Goal: Information Seeking & Learning: Learn about a topic

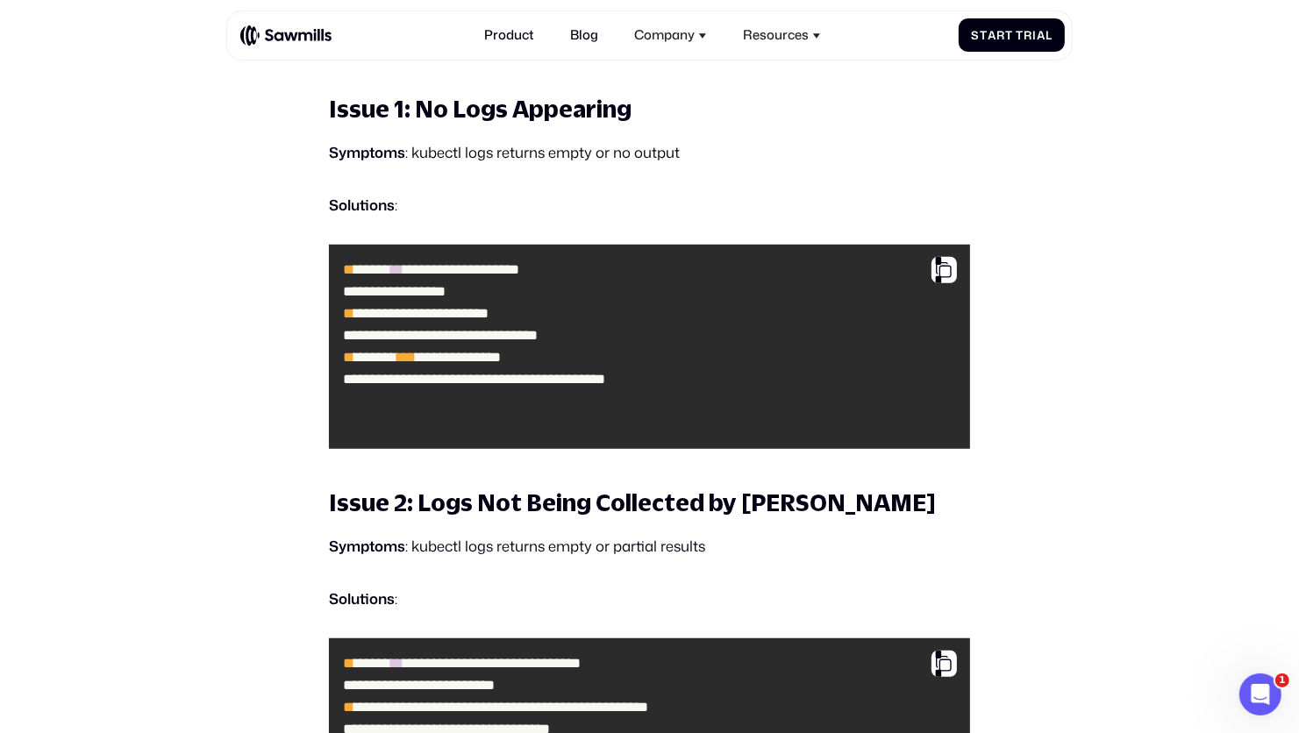
scroll to position [7619, 0]
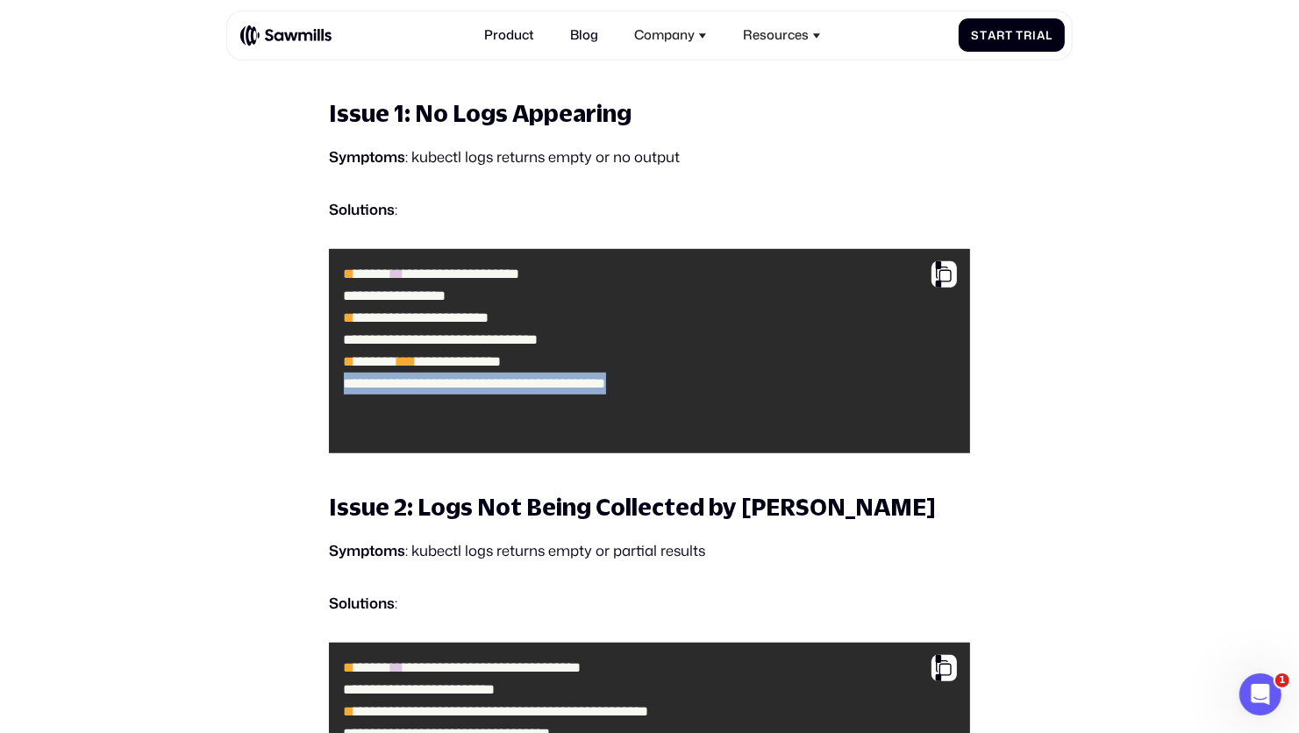
drag, startPoint x: 727, startPoint y: 448, endPoint x: 336, endPoint y: 458, distance: 391.3
click at [336, 446] on code "**********" at bounding box center [649, 351] width 627 height 190
copy code "**********"
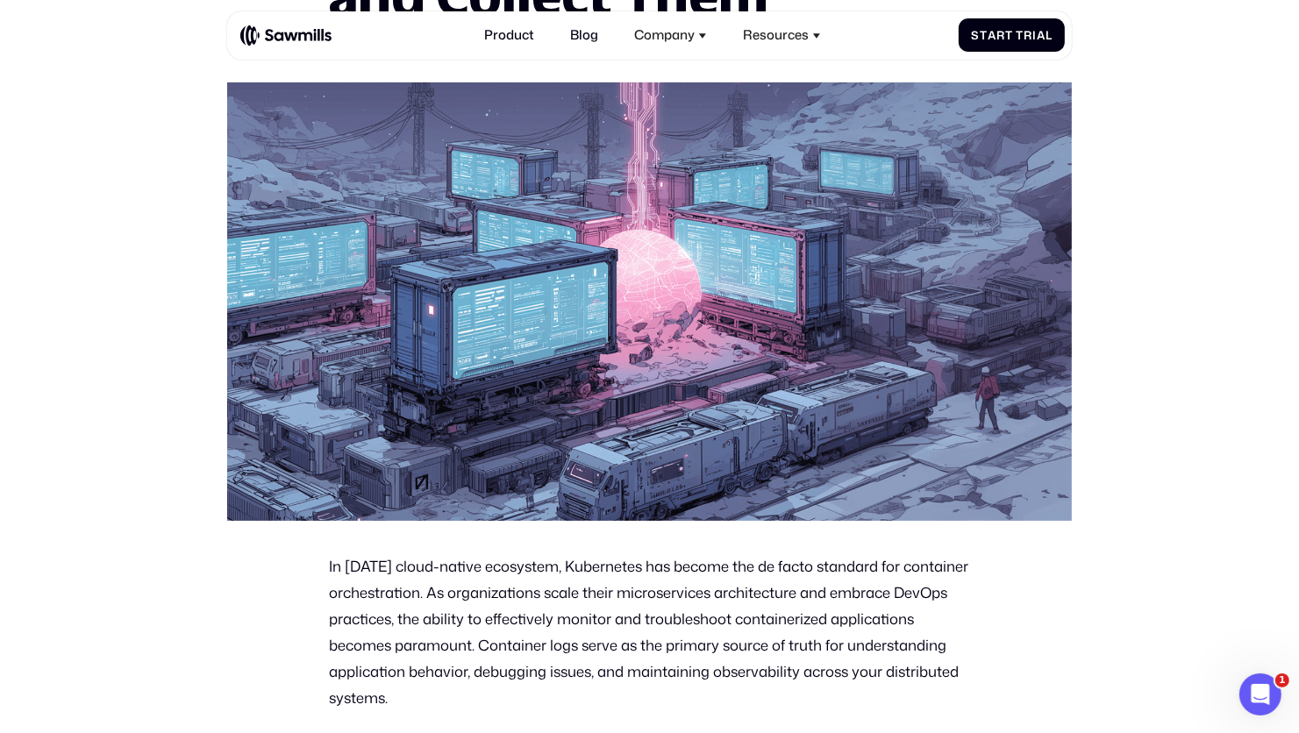
scroll to position [0, 0]
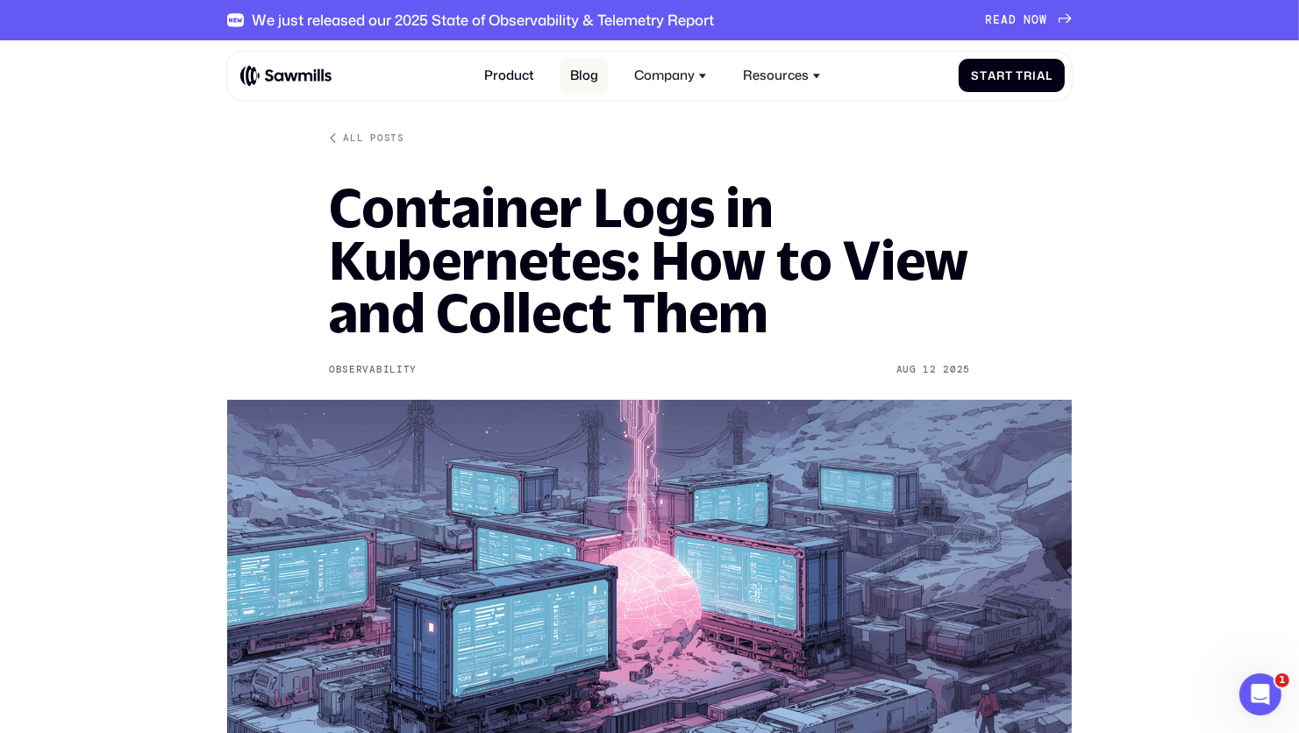
click at [585, 72] on link "Blog" at bounding box center [583, 75] width 47 height 35
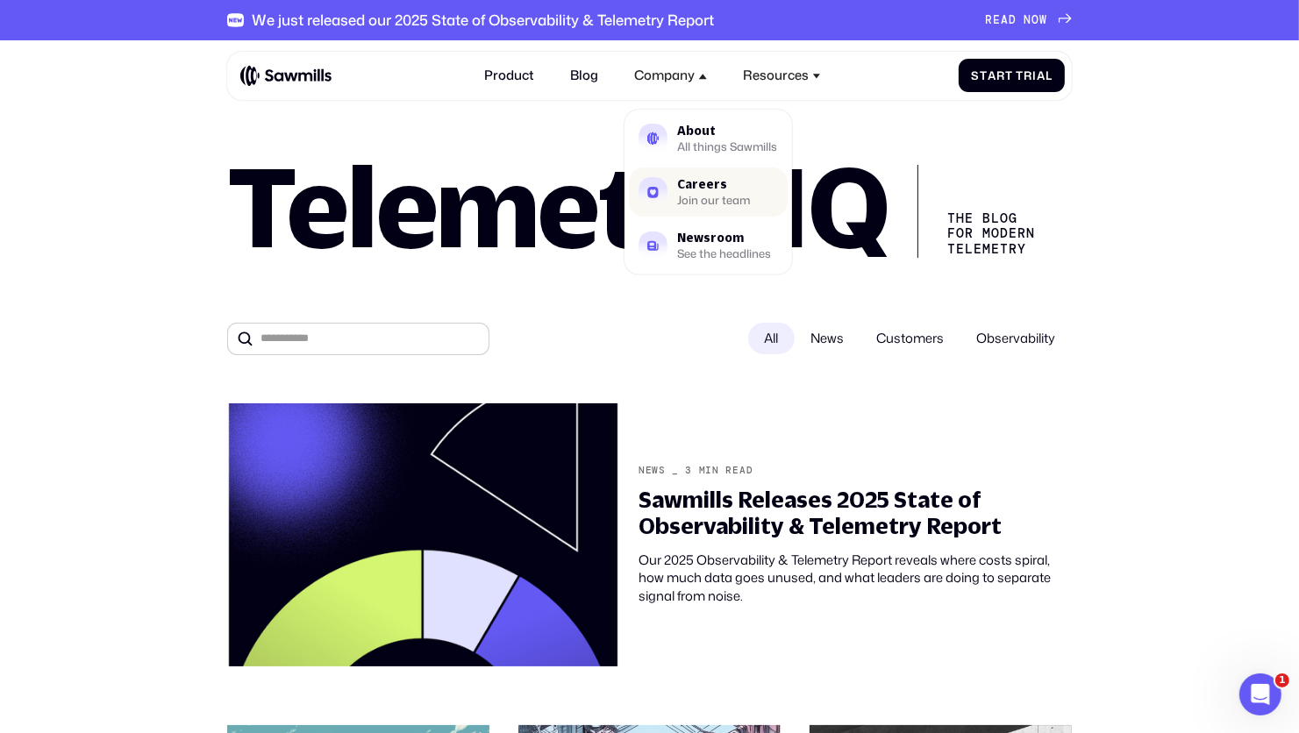
click at [715, 189] on div "Careers" at bounding box center [714, 184] width 73 height 11
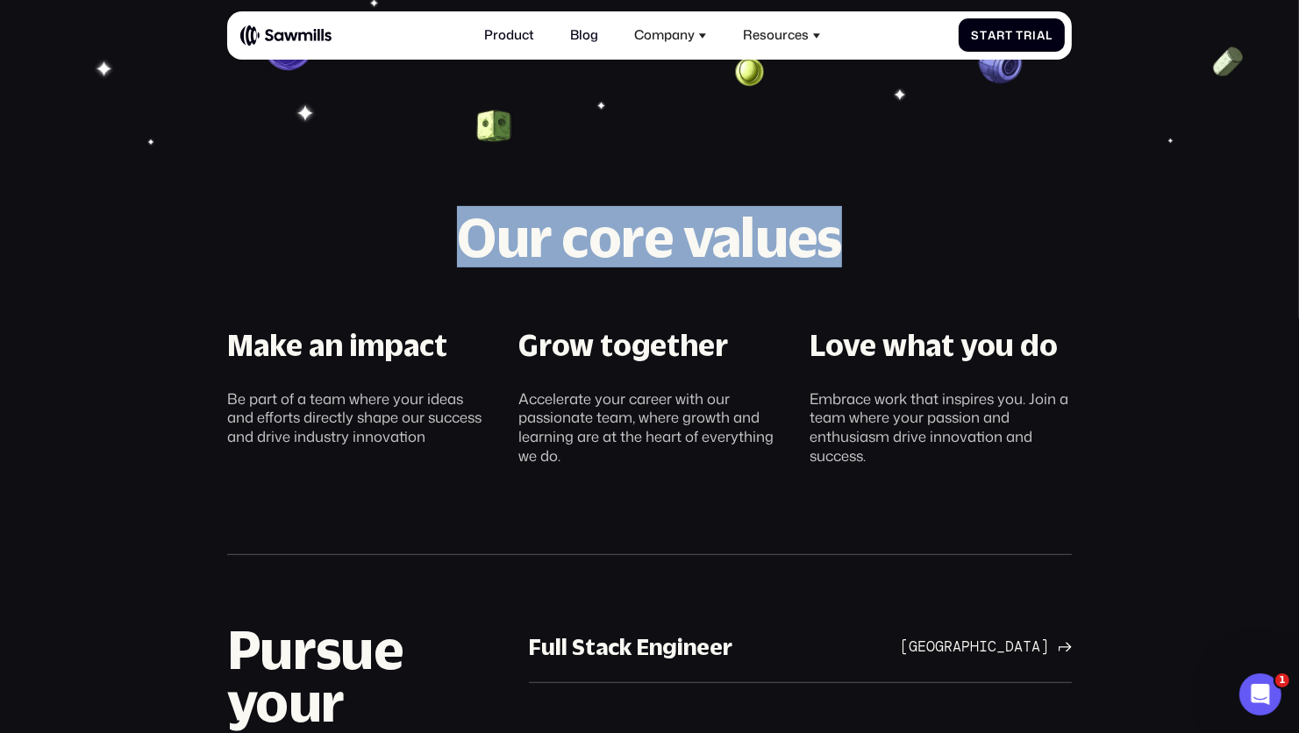
drag, startPoint x: 473, startPoint y: 243, endPoint x: 905, endPoint y: 251, distance: 432.5
click at [905, 251] on h2 "Our core values" at bounding box center [649, 237] width 845 height 53
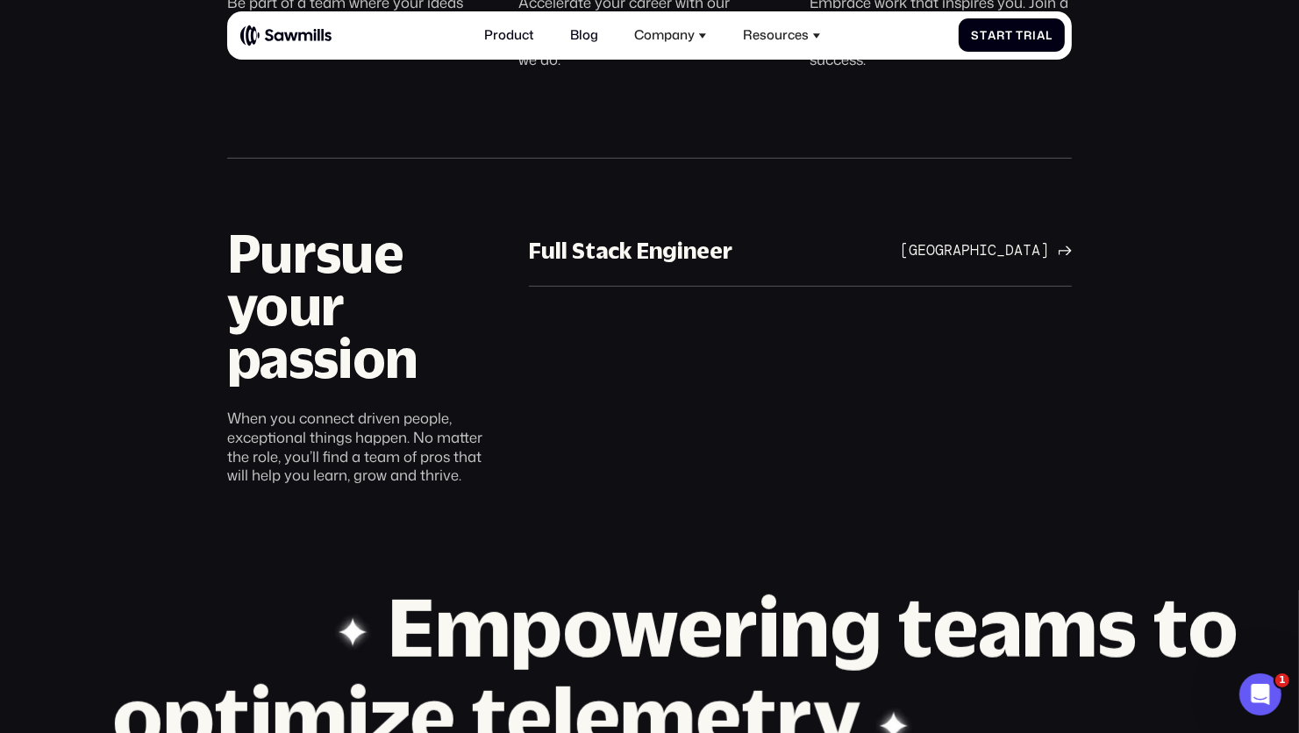
scroll to position [974, 0]
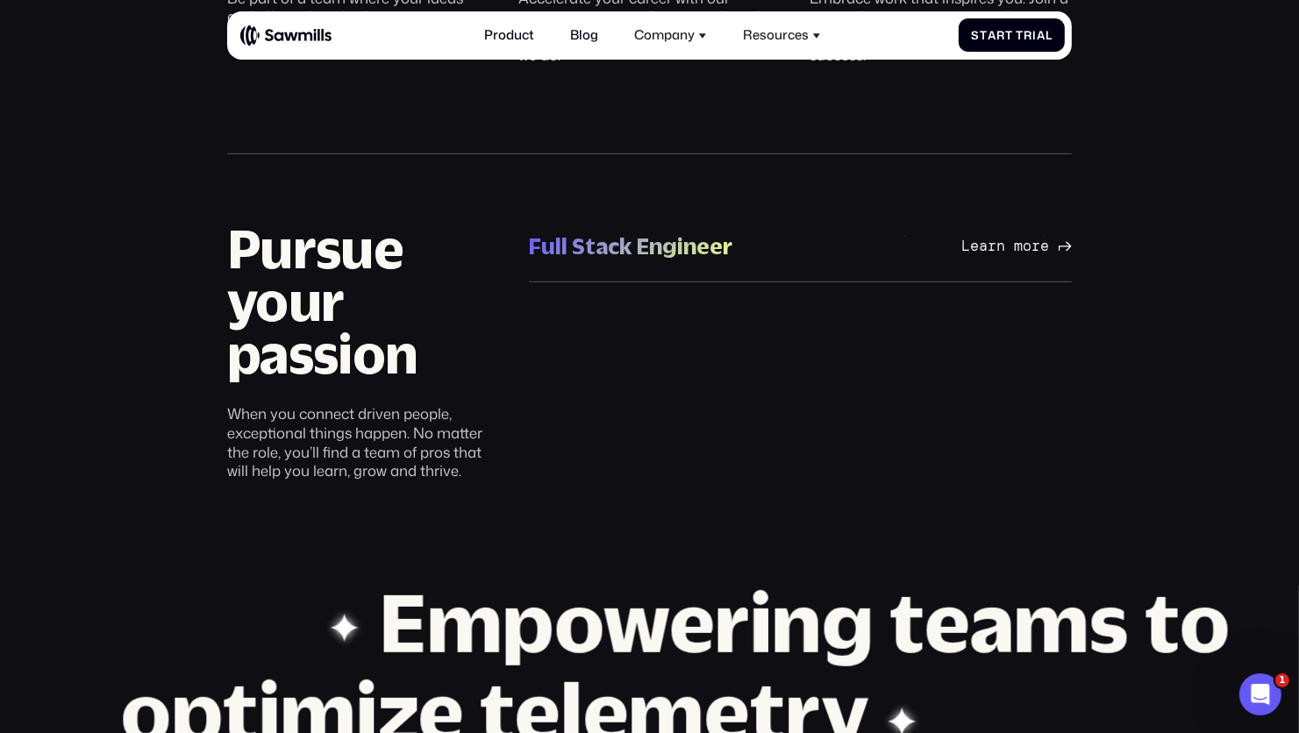
click at [632, 251] on div "Full Stack Engineer" at bounding box center [631, 246] width 204 height 29
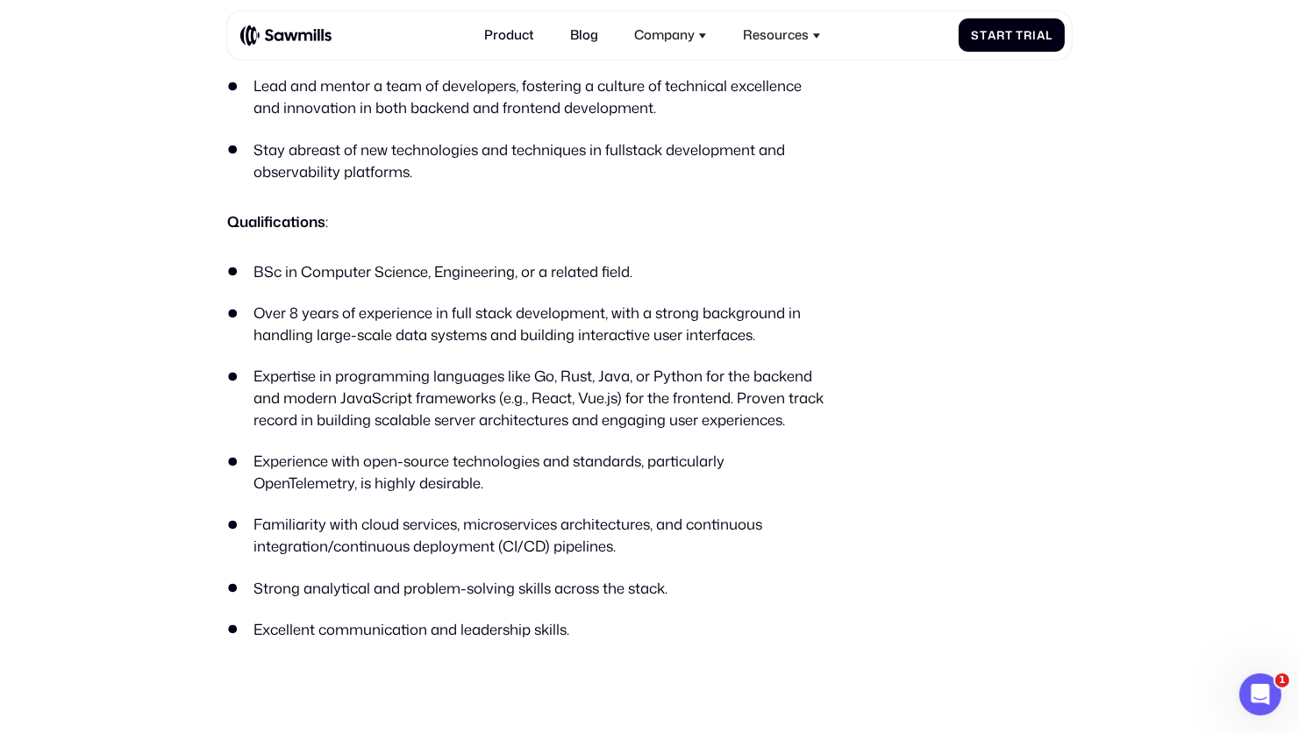
scroll to position [1033, 0]
